Goal: Information Seeking & Learning: Learn about a topic

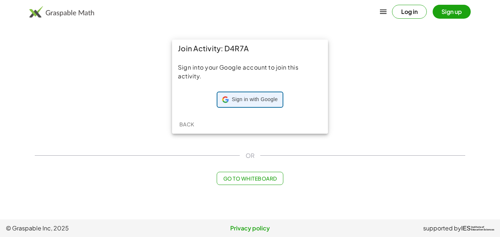
click at [248, 99] on span "Sign in with Google" at bounding box center [255, 99] width 46 height 7
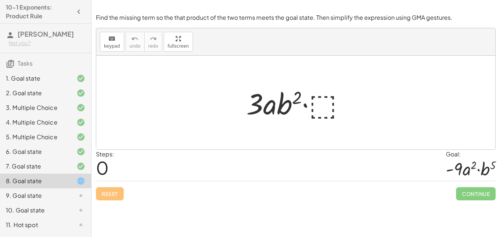
click at [317, 106] on div at bounding box center [299, 103] width 112 height 38
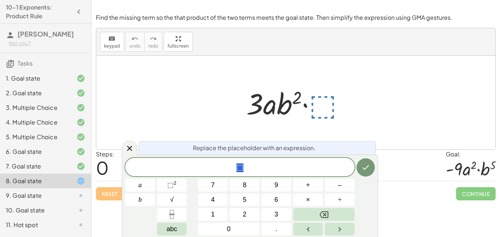
scroll to position [0, 0]
click at [288, 168] on span "⬚ ​" at bounding box center [239, 168] width 229 height 10
click at [169, 182] on span "⬚" at bounding box center [170, 184] width 6 height 7
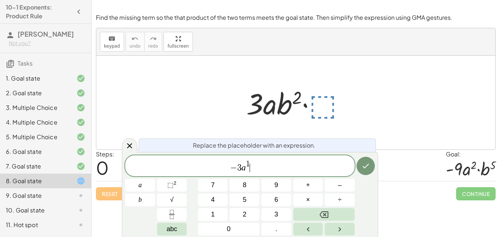
click at [273, 169] on span "− 3 a 1 ​" at bounding box center [239, 166] width 229 height 13
click at [180, 180] on button "⬚ 2" at bounding box center [172, 185] width 30 height 13
click at [374, 163] on button "Done" at bounding box center [365, 166] width 18 height 18
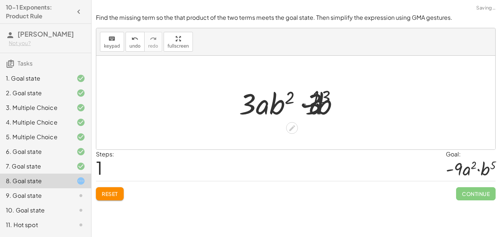
click at [369, 161] on div "Steps: 1 Goal: · - 9 · a 2 · b 5" at bounding box center [296, 165] width 400 height 31
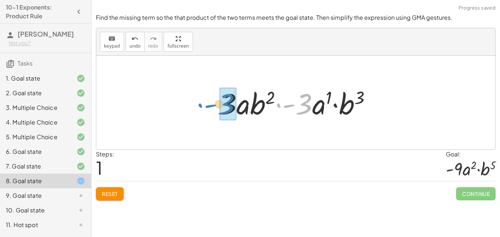
drag, startPoint x: 304, startPoint y: 103, endPoint x: 227, endPoint y: 103, distance: 77.2
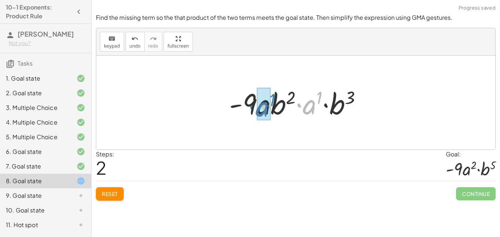
drag, startPoint x: 309, startPoint y: 105, endPoint x: 261, endPoint y: 107, distance: 47.6
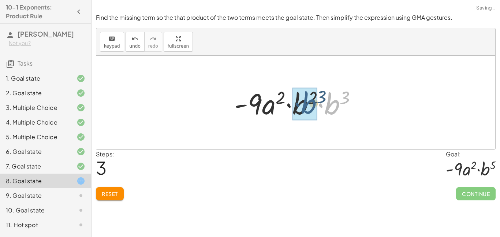
drag, startPoint x: 332, startPoint y: 107, endPoint x: 306, endPoint y: 106, distance: 26.7
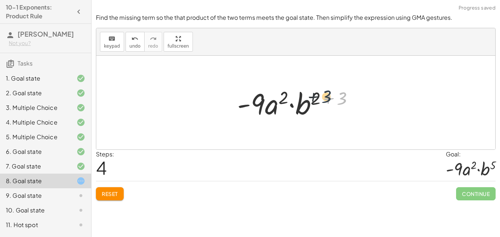
drag, startPoint x: 340, startPoint y: 103, endPoint x: 323, endPoint y: 101, distance: 17.7
click at [323, 101] on div at bounding box center [299, 103] width 130 height 38
drag, startPoint x: 341, startPoint y: 97, endPoint x: 314, endPoint y: 95, distance: 26.4
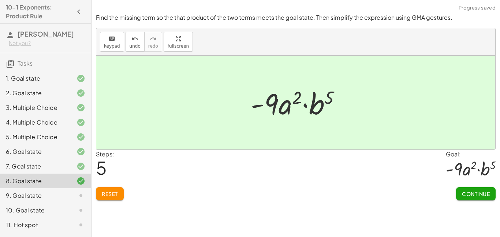
click at [478, 188] on button "Continue" at bounding box center [476, 193] width 40 height 13
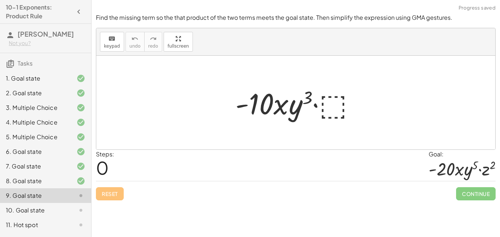
click at [337, 111] on div at bounding box center [298, 103] width 133 height 38
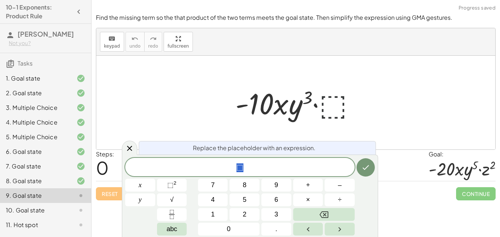
scroll to position [2, 0]
click at [276, 171] on span "⬚" at bounding box center [239, 168] width 229 height 10
click at [171, 182] on span "⬚" at bounding box center [170, 184] width 6 height 7
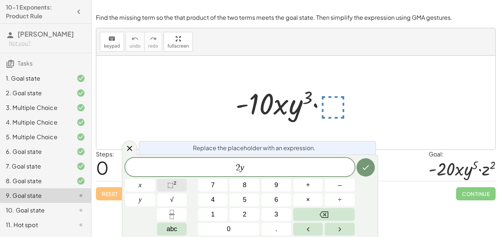
click at [168, 181] on span "⬚" at bounding box center [170, 184] width 6 height 7
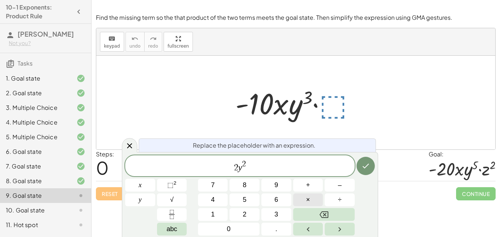
click at [303, 200] on button "×" at bounding box center [308, 199] width 30 height 13
click at [167, 185] on span "⬚" at bounding box center [170, 184] width 6 height 7
click at [368, 162] on icon "Done" at bounding box center [365, 165] width 9 height 9
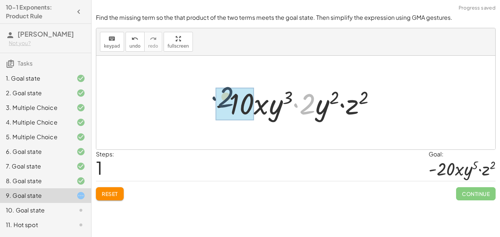
drag, startPoint x: 310, startPoint y: 108, endPoint x: 224, endPoint y: 100, distance: 85.6
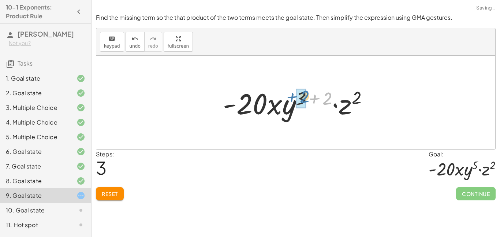
drag, startPoint x: 327, startPoint y: 97, endPoint x: 303, endPoint y: 96, distance: 24.2
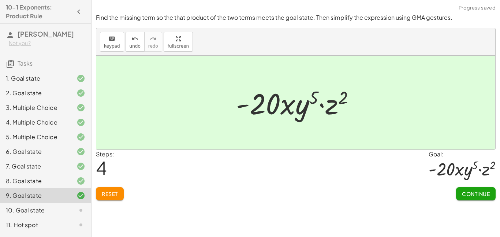
click at [479, 195] on span "Continue" at bounding box center [476, 193] width 28 height 7
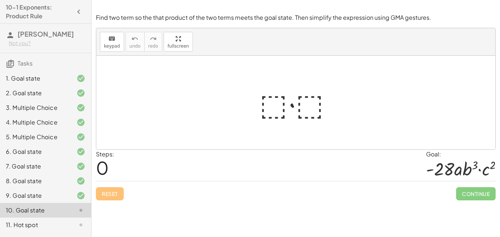
click at [270, 106] on div at bounding box center [299, 103] width 86 height 38
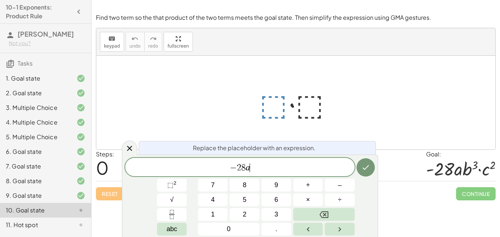
scroll to position [6, 0]
click at [178, 184] on button "⬚ 2" at bounding box center [172, 185] width 30 height 13
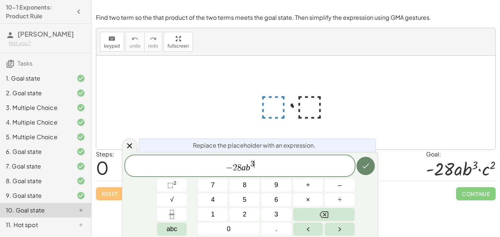
click at [365, 167] on icon "Done" at bounding box center [366, 166] width 7 height 5
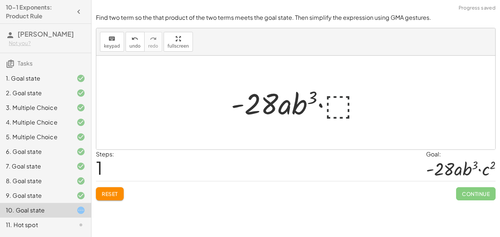
click at [343, 107] on div at bounding box center [298, 103] width 143 height 38
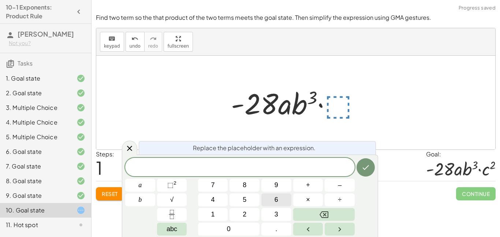
scroll to position [7, 0]
click at [177, 183] on button "⬚ 2" at bounding box center [172, 185] width 30 height 13
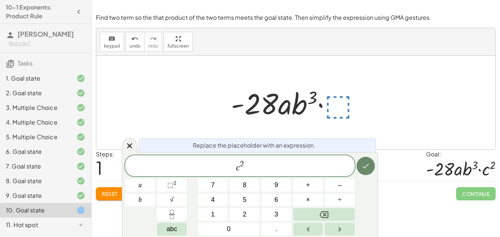
click at [369, 166] on icon "Done" at bounding box center [365, 165] width 9 height 9
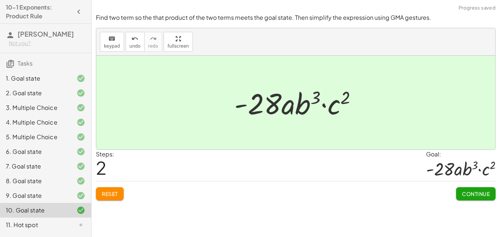
click at [481, 193] on span "Continue" at bounding box center [476, 193] width 28 height 7
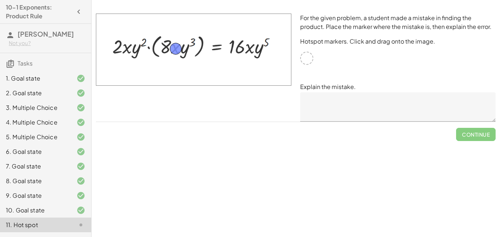
drag, startPoint x: 306, startPoint y: 60, endPoint x: 176, endPoint y: 51, distance: 130.6
drag, startPoint x: 180, startPoint y: 51, endPoint x: 310, endPoint y: 62, distance: 129.6
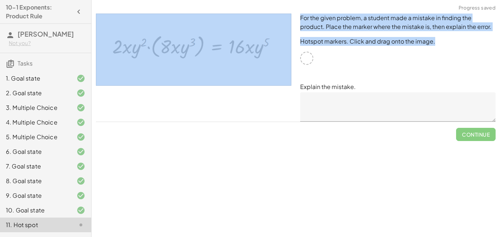
drag, startPoint x: 310, startPoint y: 62, endPoint x: 279, endPoint y: 51, distance: 33.0
click at [279, 51] on div "For the given problem, a student made a mistake in finding the product. Place t…" at bounding box center [296, 67] width 408 height 117
click at [279, 51] on img at bounding box center [193, 50] width 195 height 72
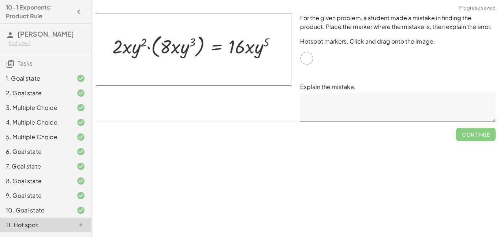
click at [348, 86] on p "Explain the mistake." at bounding box center [397, 86] width 195 height 9
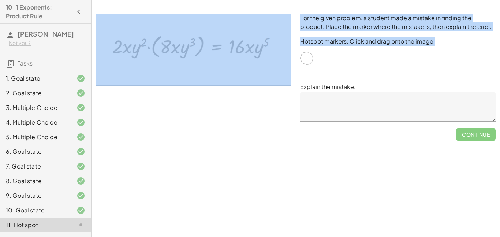
drag, startPoint x: 307, startPoint y: 57, endPoint x: 262, endPoint y: 47, distance: 46.4
click at [262, 47] on div "For the given problem, a student made a mistake in finding the product. Place t…" at bounding box center [296, 67] width 408 height 117
click at [252, 47] on img at bounding box center [193, 50] width 195 height 72
click at [154, 51] on img at bounding box center [193, 50] width 195 height 72
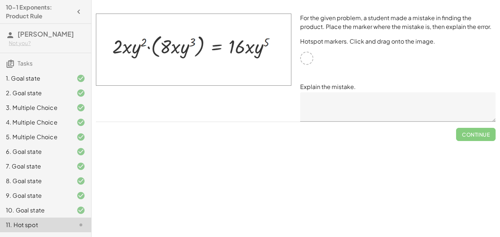
click at [393, 83] on p "Explain the mistake." at bounding box center [397, 86] width 195 height 9
click at [389, 105] on textarea at bounding box center [397, 106] width 195 height 29
click at [348, 50] on div "For the given problem, a student made a mistake in finding the product. Place t…" at bounding box center [398, 67] width 204 height 117
click at [37, 214] on div "10. Goal state" at bounding box center [35, 210] width 59 height 9
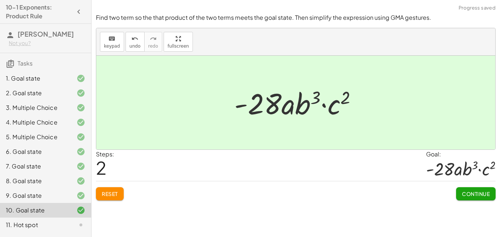
click at [44, 229] on div "11. Hot spot" at bounding box center [35, 224] width 59 height 9
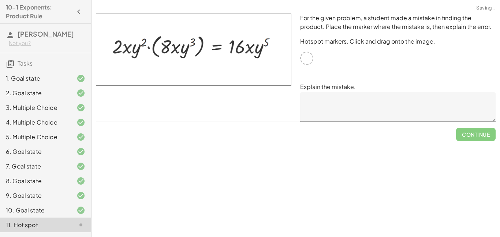
click at [316, 58] on div "For the given problem, a student made a mistake in finding the product. Place t…" at bounding box center [398, 67] width 204 height 117
drag, startPoint x: 311, startPoint y: 55, endPoint x: 301, endPoint y: 58, distance: 10.7
click at [301, 58] on div at bounding box center [306, 58] width 13 height 13
drag, startPoint x: 301, startPoint y: 58, endPoint x: 314, endPoint y: 56, distance: 12.9
click at [314, 56] on div "For the given problem, a student made a mistake in finding the product. Place t…" at bounding box center [398, 67] width 204 height 117
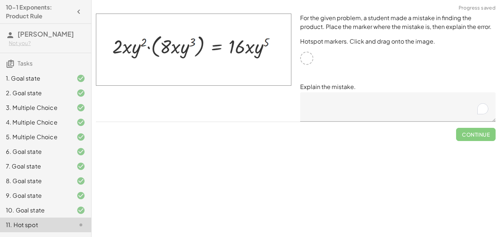
click at [335, 68] on div "For the given problem, a student made a mistake in finding the product. Place t…" at bounding box center [398, 67] width 204 height 117
click at [333, 64] on div "For the given problem, a student made a mistake in finding the product. Place t…" at bounding box center [398, 67] width 204 height 117
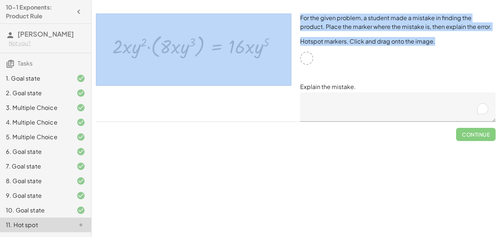
drag, startPoint x: 307, startPoint y: 61, endPoint x: 300, endPoint y: 32, distance: 29.8
click at [300, 32] on div "For the given problem, a student made a mistake in finding the product. Place t…" at bounding box center [398, 67] width 204 height 117
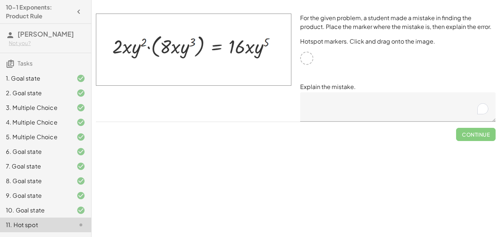
click at [432, 72] on div "For the given problem, a student made a mistake in finding the product. Place t…" at bounding box center [398, 67] width 204 height 117
click at [427, 108] on textarea "To enrich screen reader interactions, please activate Accessibility in Grammarl…" at bounding box center [397, 106] width 195 height 29
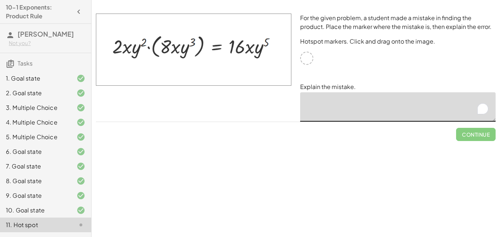
click at [425, 56] on div "For the given problem, a student made a mistake in finding the product. Place t…" at bounding box center [398, 67] width 204 height 117
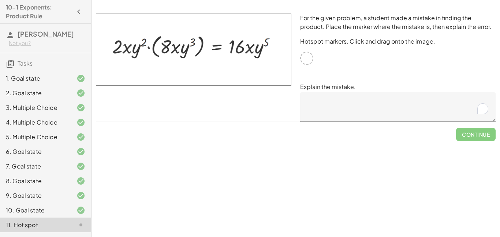
drag, startPoint x: 304, startPoint y: 59, endPoint x: 295, endPoint y: 59, distance: 8.8
click at [295, 59] on div "For the given problem, a student made a mistake in finding the product. Place t…" at bounding box center [296, 67] width 408 height 117
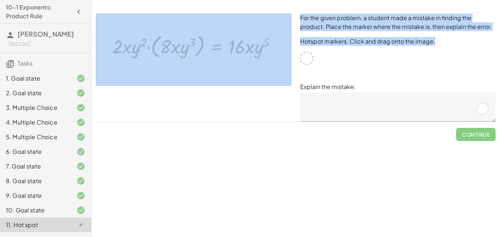
click at [273, 64] on img at bounding box center [193, 50] width 195 height 72
click at [270, 71] on img at bounding box center [193, 50] width 195 height 72
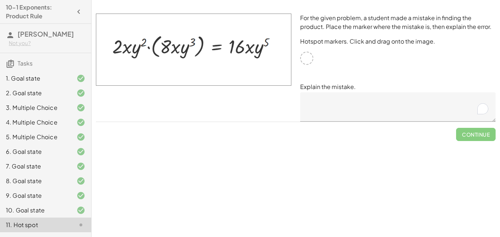
click at [336, 74] on div "For the given problem, a student made a mistake in finding the product. Place t…" at bounding box center [398, 67] width 204 height 117
click at [359, 110] on textarea "To enrich screen reader interactions, please activate Accessibility in Grammarl…" at bounding box center [397, 106] width 195 height 29
click at [364, 91] on p "Explain the mistake." at bounding box center [397, 86] width 195 height 9
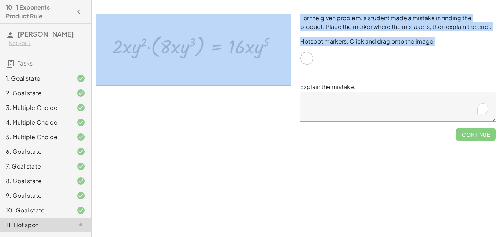
drag, startPoint x: 308, startPoint y: 56, endPoint x: 292, endPoint y: 49, distance: 16.9
click at [292, 49] on div "For the given problem, a student made a mistake in finding the product. Place t…" at bounding box center [296, 67] width 408 height 117
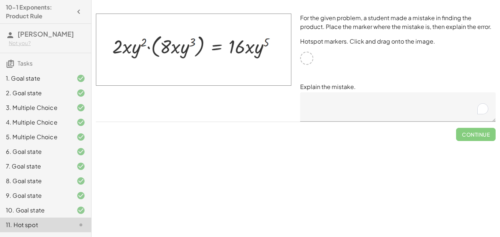
click at [455, 3] on div at bounding box center [296, 4] width 408 height 9
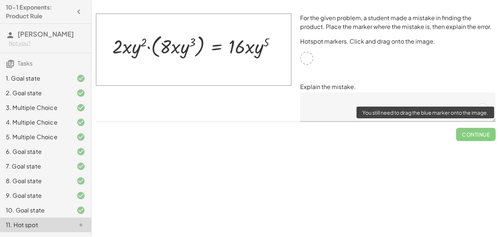
click at [471, 133] on span "Continue" at bounding box center [476, 131] width 40 height 19
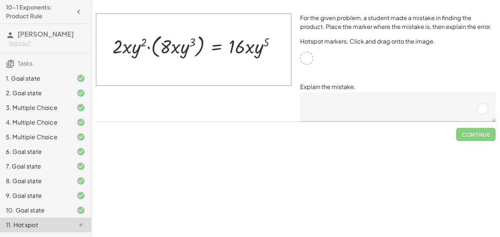
click at [434, 110] on textarea "To enrich screen reader interactions, please activate Accessibility in Grammarl…" at bounding box center [397, 106] width 195 height 29
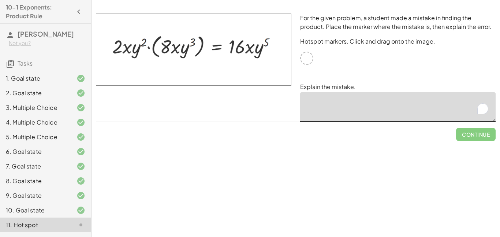
click at [434, 110] on textarea "To enrich screen reader interactions, please activate Accessibility in Grammarl…" at bounding box center [397, 106] width 195 height 29
click at [394, 84] on p "Explain the mistake." at bounding box center [397, 86] width 195 height 9
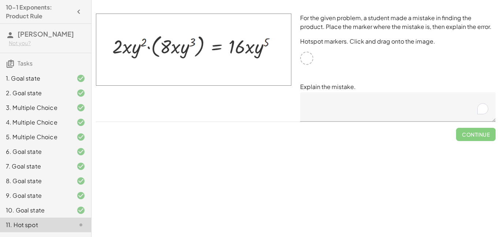
click at [44, 214] on div "10. Goal state" at bounding box center [35, 210] width 59 height 9
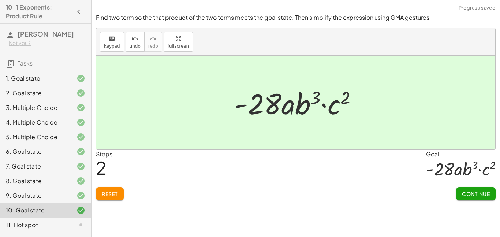
click at [60, 229] on div "11. Hot spot" at bounding box center [35, 224] width 59 height 9
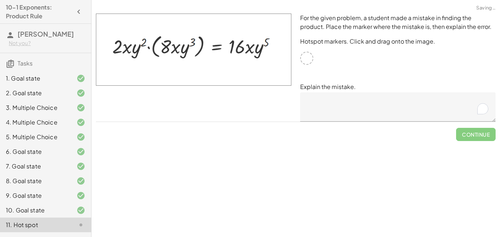
click at [335, 48] on div "For the given problem, a student made a mistake in finding the product. Place t…" at bounding box center [398, 67] width 204 height 117
click at [318, 53] on div "For the given problem, a student made a mistake in finding the product. Place t…" at bounding box center [398, 67] width 204 height 117
click at [371, 120] on textarea "To enrich screen reader interactions, please activate Accessibility in Grammarl…" at bounding box center [397, 106] width 195 height 29
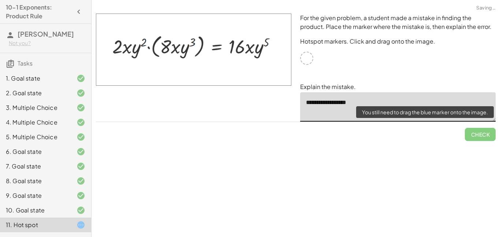
type textarea "**********"
click at [470, 129] on span "Check" at bounding box center [480, 131] width 31 height 19
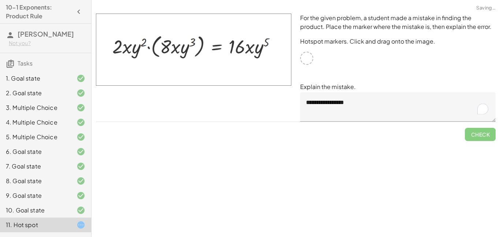
click at [391, 103] on textarea "**********" at bounding box center [397, 106] width 195 height 29
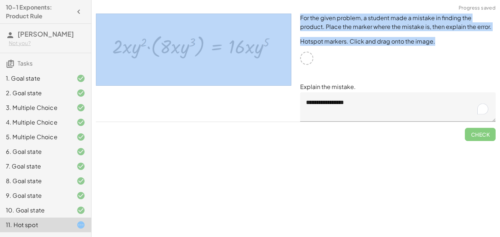
drag, startPoint x: 311, startPoint y: 60, endPoint x: 287, endPoint y: 11, distance: 54.7
click at [287, 11] on div "**********" at bounding box center [296, 67] width 408 height 117
click at [287, 11] on div at bounding box center [194, 67] width 204 height 117
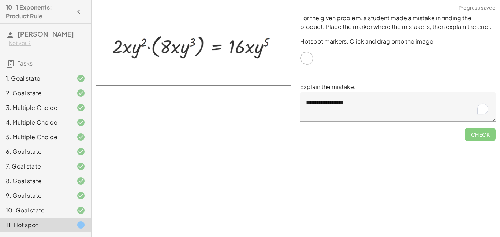
click at [287, 11] on div at bounding box center [194, 67] width 204 height 117
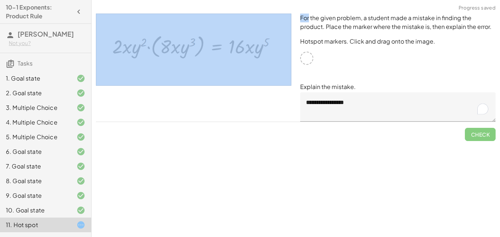
click at [287, 11] on div at bounding box center [194, 67] width 204 height 117
click at [289, 14] on img at bounding box center [193, 50] width 195 height 72
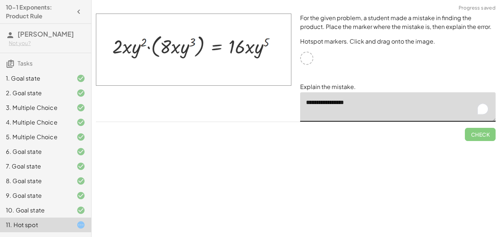
click at [388, 104] on textarea "**********" at bounding box center [397, 106] width 195 height 29
click at [383, 100] on textarea "**********" at bounding box center [397, 106] width 195 height 29
drag, startPoint x: 309, startPoint y: 98, endPoint x: 300, endPoint y: 101, distance: 9.5
click at [300, 101] on textarea "**********" at bounding box center [397, 106] width 195 height 29
click at [321, 47] on div "For the given problem, a student made a mistake in finding the product. Place t…" at bounding box center [398, 67] width 204 height 117
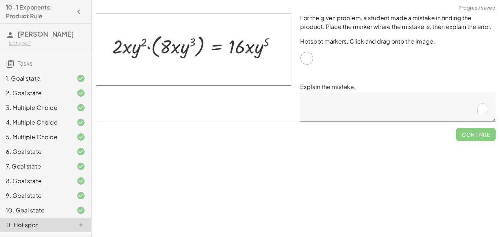
drag, startPoint x: 304, startPoint y: 62, endPoint x: 298, endPoint y: 58, distance: 6.8
click at [298, 58] on div "For the given problem, a student made a mistake in finding the product. Place t…" at bounding box center [398, 67] width 204 height 117
click at [302, 59] on div at bounding box center [306, 58] width 13 height 13
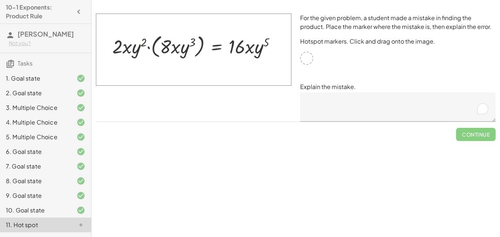
click at [302, 59] on div at bounding box center [306, 58] width 13 height 13
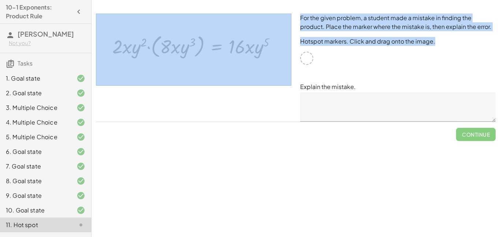
drag, startPoint x: 307, startPoint y: 54, endPoint x: 251, endPoint y: 41, distance: 57.3
click at [251, 41] on div "For the given problem, a student made a mistake in finding the product. Place t…" at bounding box center [296, 67] width 408 height 117
click at [251, 41] on img at bounding box center [193, 50] width 195 height 72
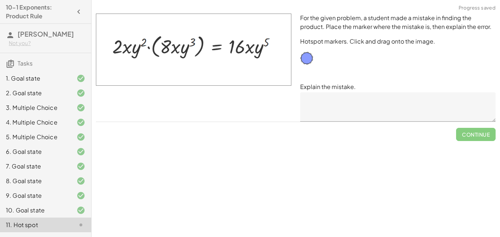
click at [269, 91] on div at bounding box center [194, 67] width 204 height 117
drag, startPoint x: 308, startPoint y: 60, endPoint x: 251, endPoint y: 40, distance: 60.7
click at [328, 112] on textarea at bounding box center [397, 106] width 195 height 29
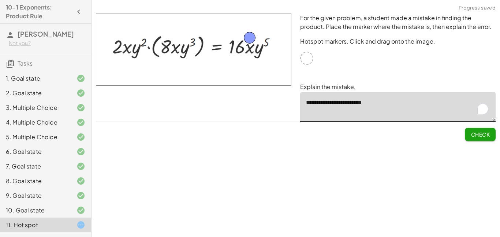
type textarea "**********"
click at [490, 134] on button "Check" at bounding box center [480, 134] width 31 height 13
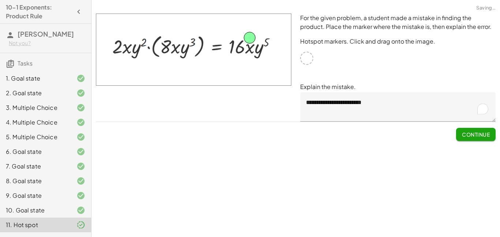
click at [488, 136] on span "Continue" at bounding box center [476, 134] width 28 height 7
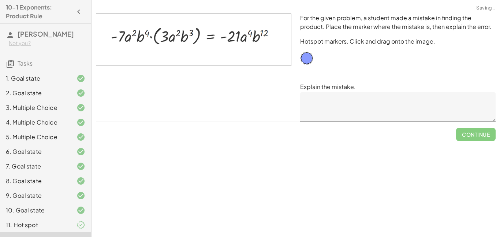
scroll to position [22, 0]
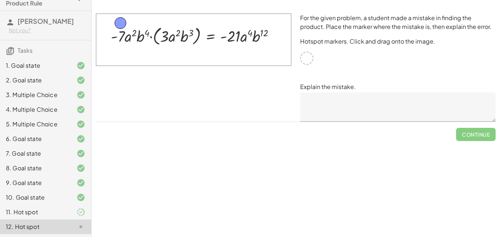
drag, startPoint x: 305, startPoint y: 57, endPoint x: 118, endPoint y: 22, distance: 189.9
click at [359, 102] on textarea at bounding box center [397, 106] width 195 height 29
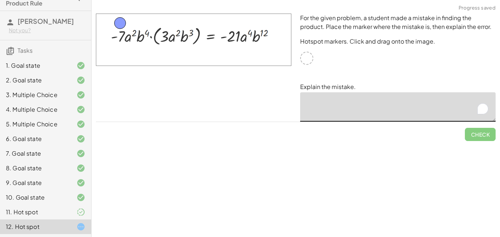
type textarea "*"
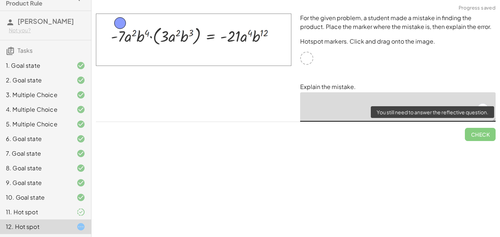
click at [485, 136] on span "Check" at bounding box center [480, 131] width 31 height 19
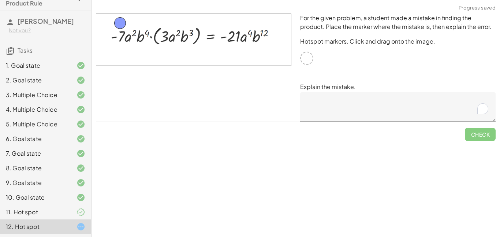
click at [397, 98] on textarea "To enrich screen reader interactions, please activate Accessibility in Grammarl…" at bounding box center [397, 106] width 195 height 29
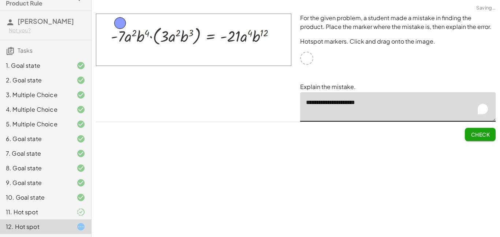
click at [471, 137] on span "Check" at bounding box center [480, 134] width 19 height 7
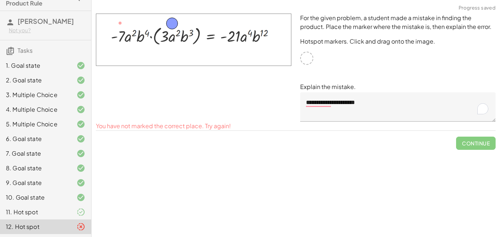
drag, startPoint x: 125, startPoint y: 22, endPoint x: 176, endPoint y: 23, distance: 50.9
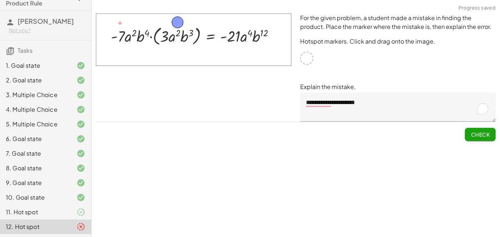
drag, startPoint x: 169, startPoint y: 23, endPoint x: 176, endPoint y: 22, distance: 7.0
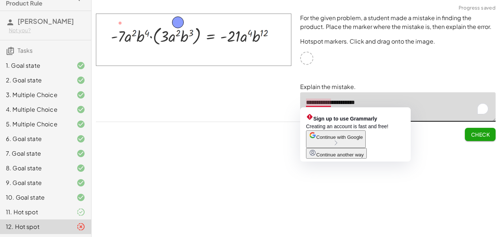
drag, startPoint x: 402, startPoint y: 108, endPoint x: 308, endPoint y: 101, distance: 94.7
click at [308, 101] on textarea "**********" at bounding box center [397, 106] width 195 height 29
type textarea "*"
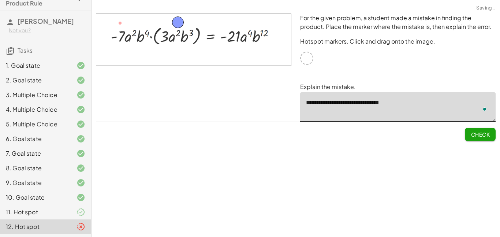
type textarea "**********"
click at [486, 137] on span "Check" at bounding box center [480, 134] width 19 height 7
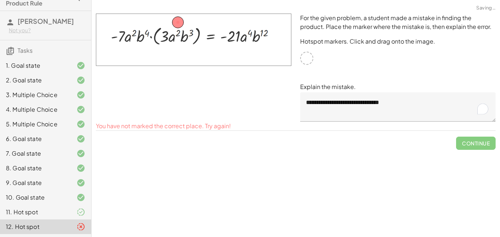
click at [463, 155] on div "Simplify. keyboard keypad undo undo redo redo fullscreen × Steps: 0 Reset Conti…" at bounding box center [296, 118] width 408 height 237
drag, startPoint x: 179, startPoint y: 22, endPoint x: 308, endPoint y: 59, distance: 134.5
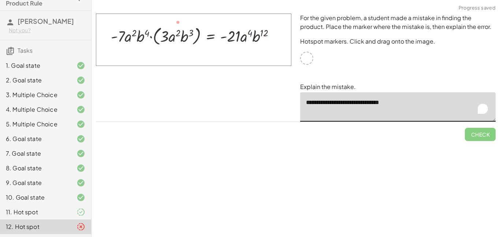
drag, startPoint x: 418, startPoint y: 112, endPoint x: 268, endPoint y: 98, distance: 150.6
click at [268, 98] on div "**********" at bounding box center [296, 67] width 408 height 117
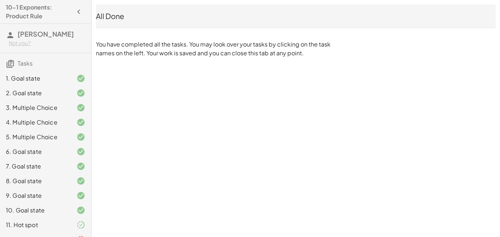
scroll to position [22, 0]
